Goal: Find specific page/section: Find specific page/section

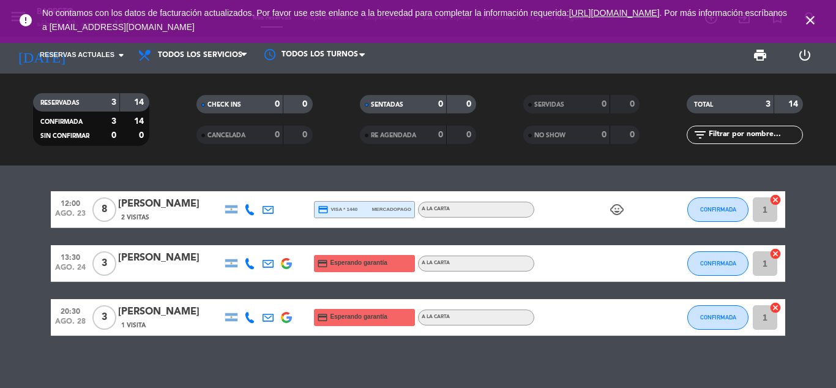
click at [810, 21] on icon "close" at bounding box center [810, 20] width 15 height 15
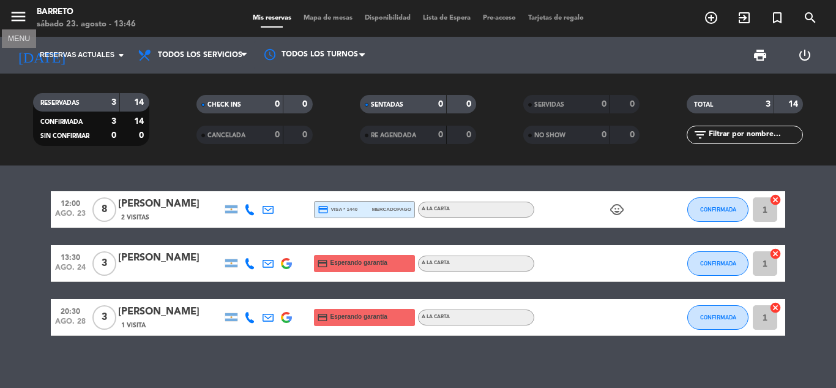
click at [18, 16] on icon "menu" at bounding box center [18, 16] width 18 height 18
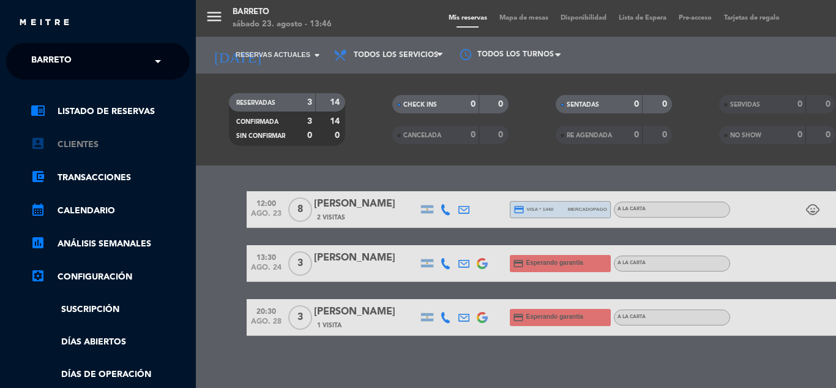
click at [118, 143] on link "account_box Clientes" at bounding box center [110, 144] width 159 height 15
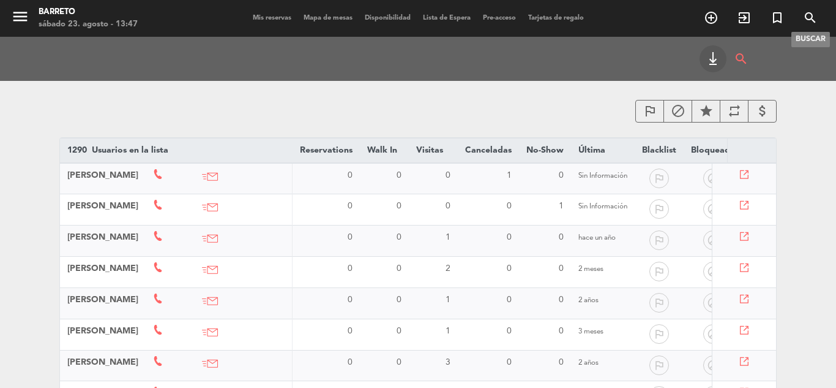
click at [814, 22] on icon "search" at bounding box center [810, 17] width 15 height 15
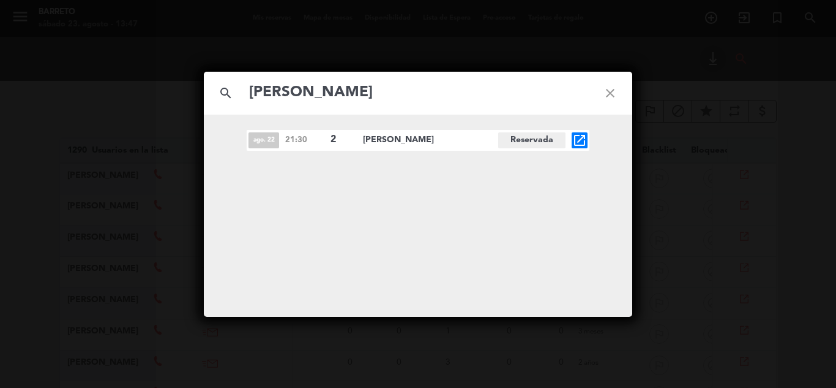
type input "[PERSON_NAME]"
click at [359, 143] on div "ago. 22 21:30 2 [GEOGRAPHIC_DATA] open_in_new" at bounding box center [418, 140] width 343 height 21
click at [579, 141] on icon "open_in_new" at bounding box center [579, 140] width 15 height 15
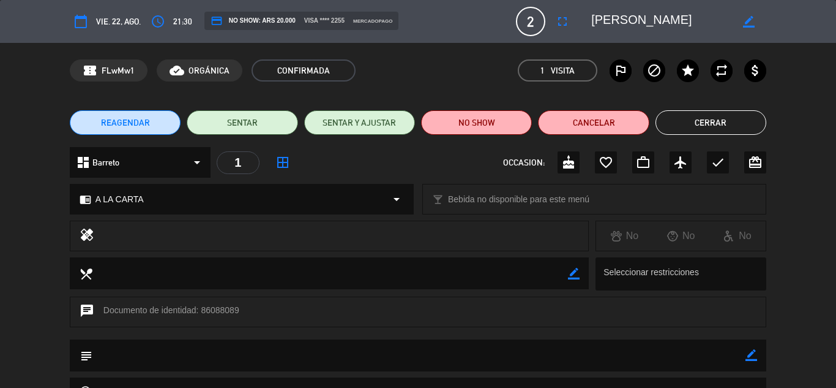
click at [89, 25] on button "calendar_today" at bounding box center [81, 21] width 22 height 22
